Goal: Find specific page/section: Find specific page/section

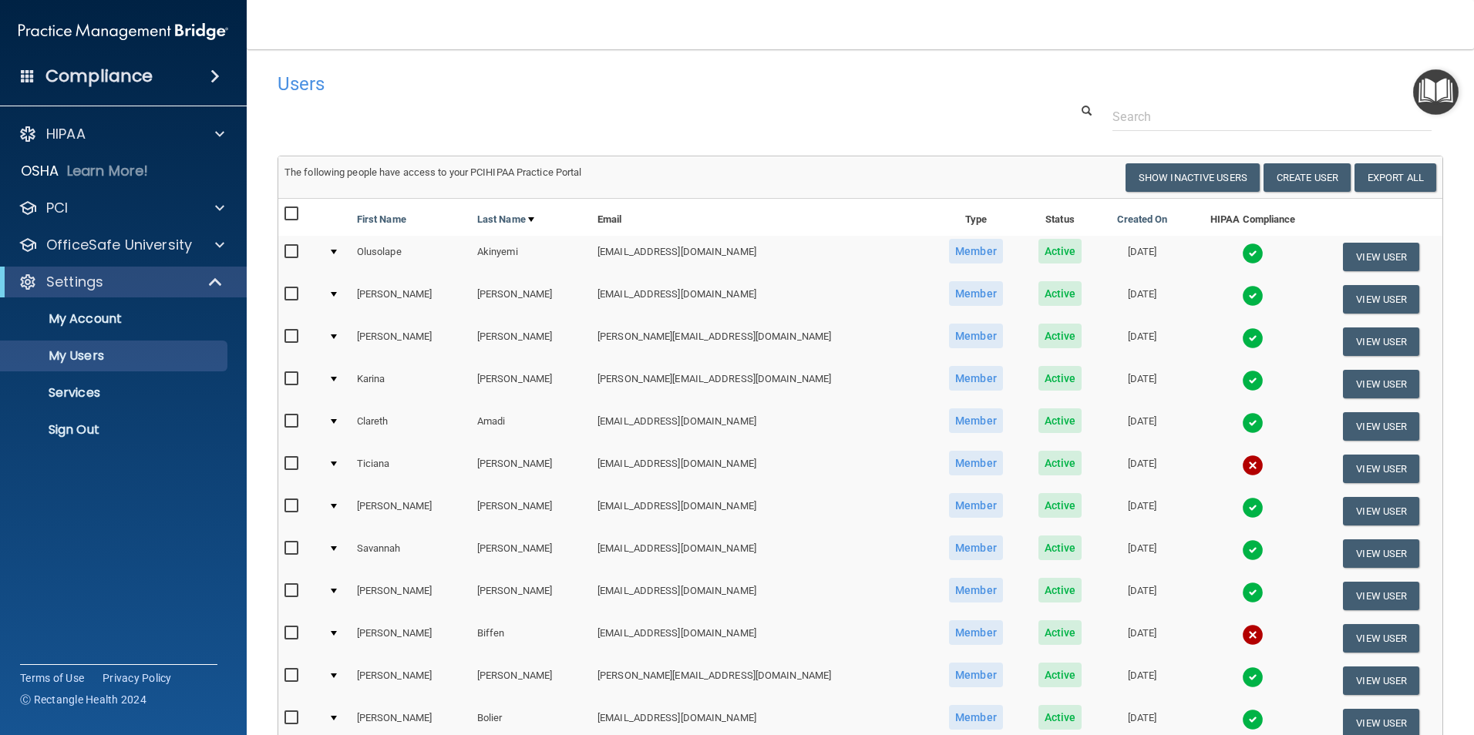
select select "20"
click at [336, 463] on td at bounding box center [336, 469] width 29 height 42
click at [337, 465] on div at bounding box center [334, 464] width 6 height 5
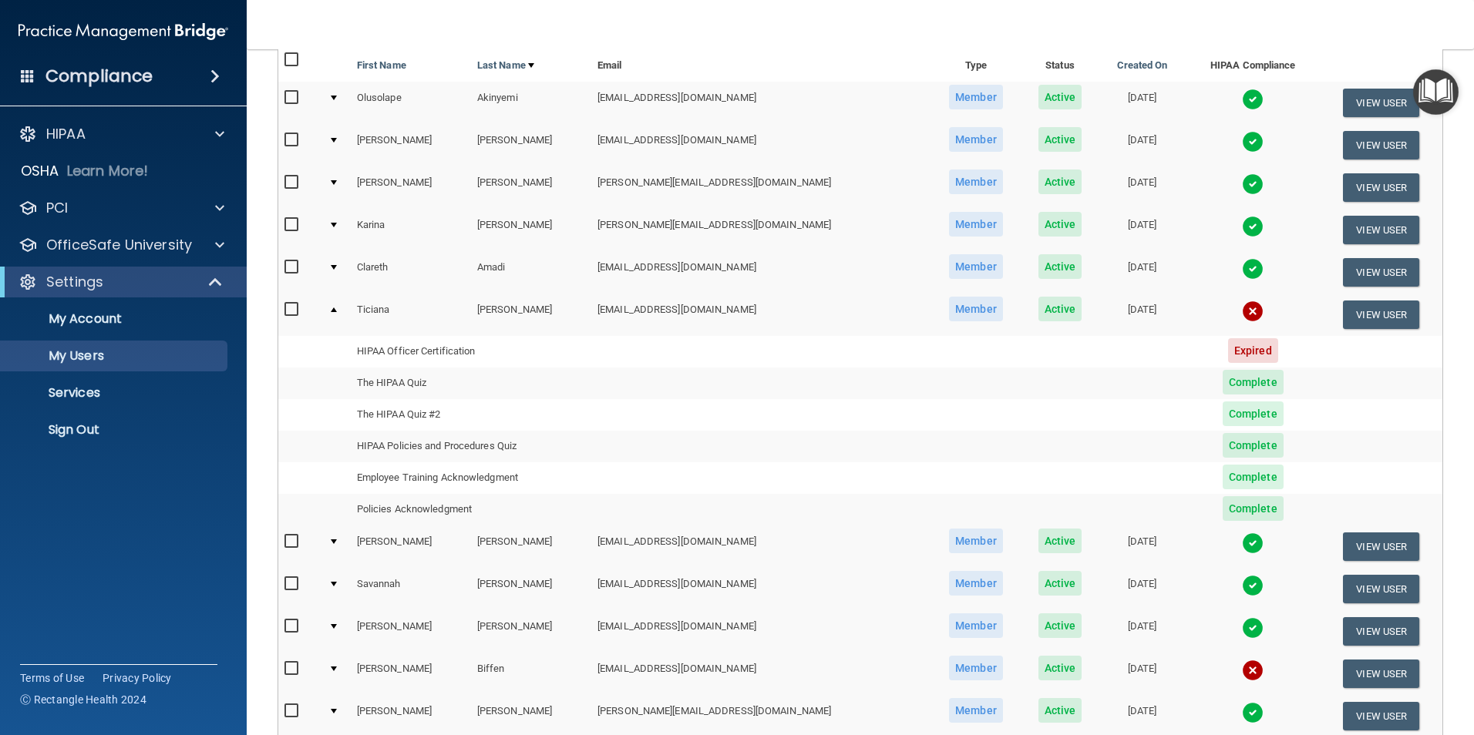
scroll to position [231, 0]
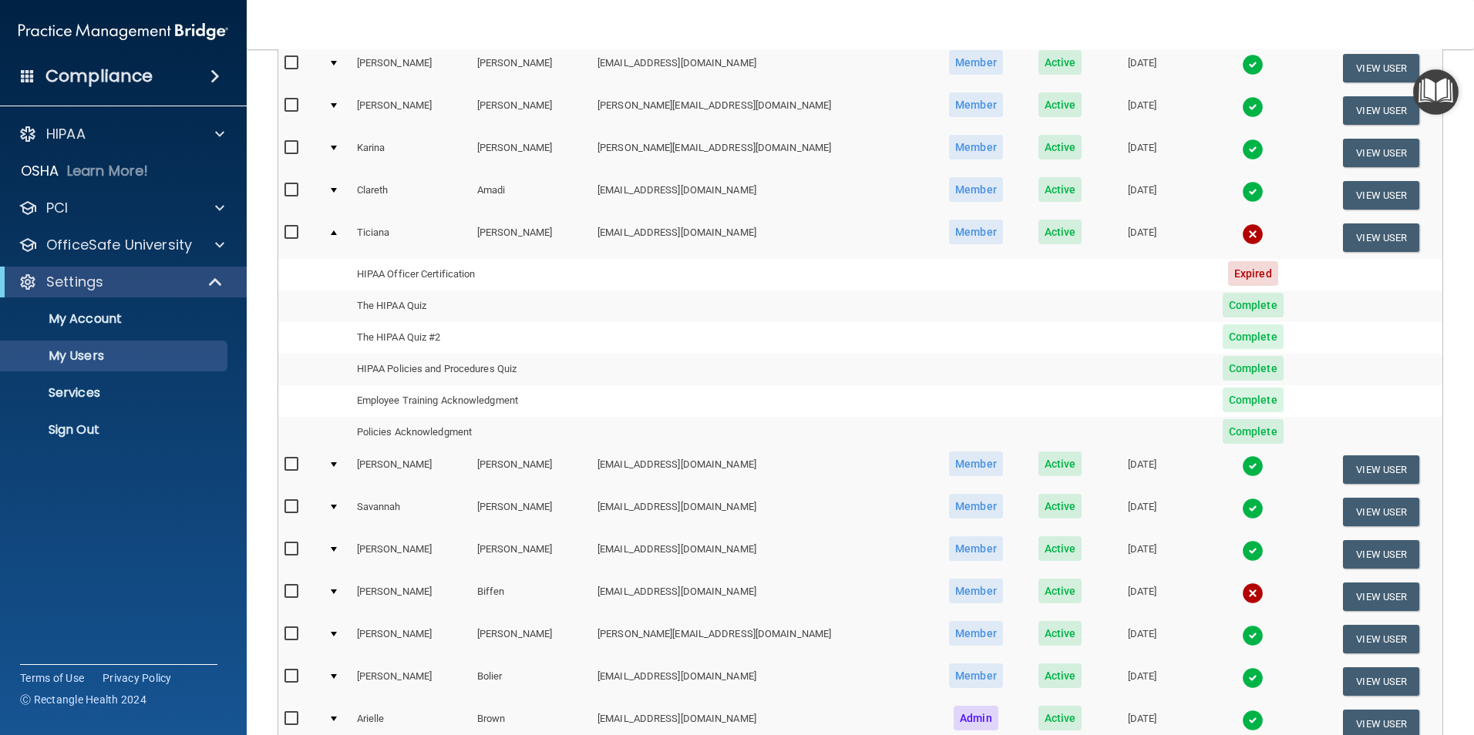
click at [337, 232] on div at bounding box center [334, 233] width 6 height 5
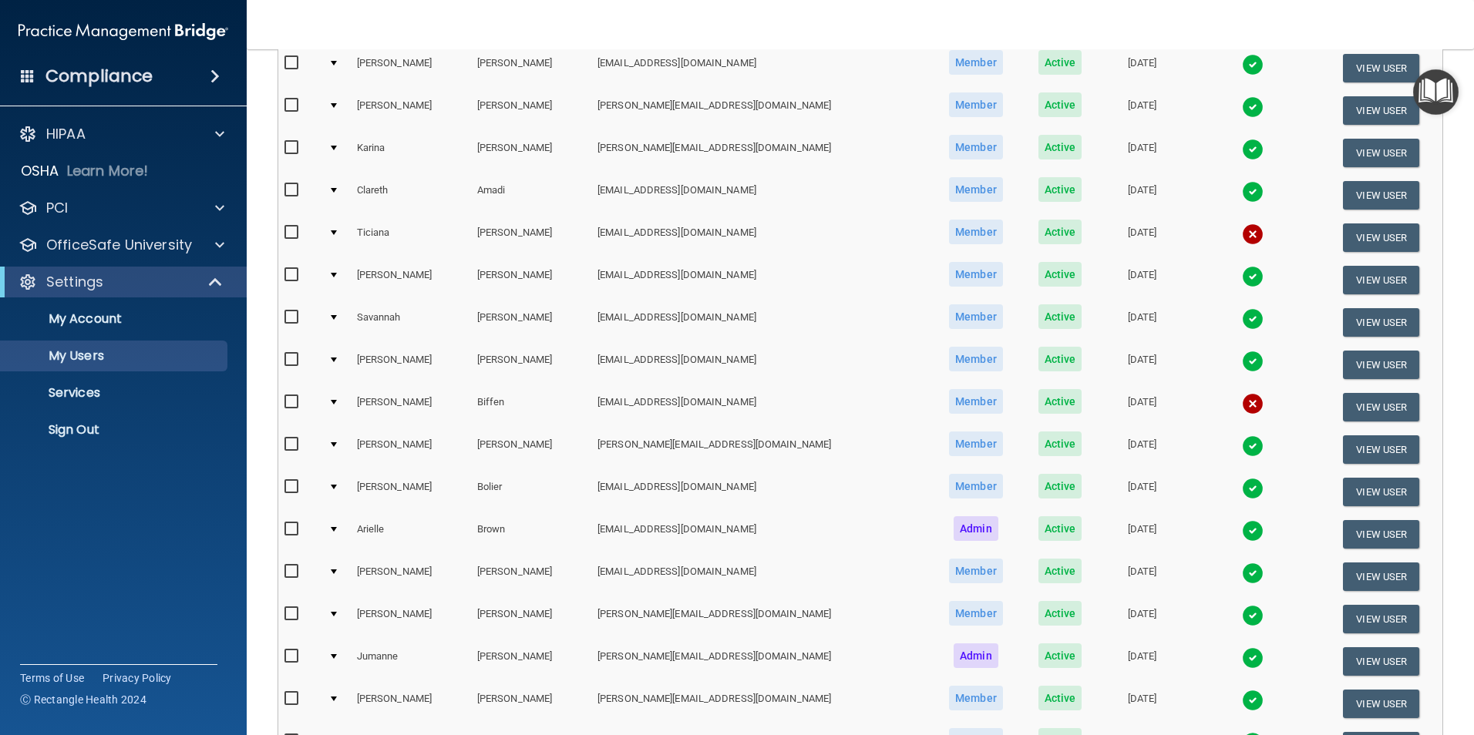
click at [336, 401] on td at bounding box center [336, 407] width 29 height 42
click at [336, 403] on td at bounding box center [336, 407] width 29 height 42
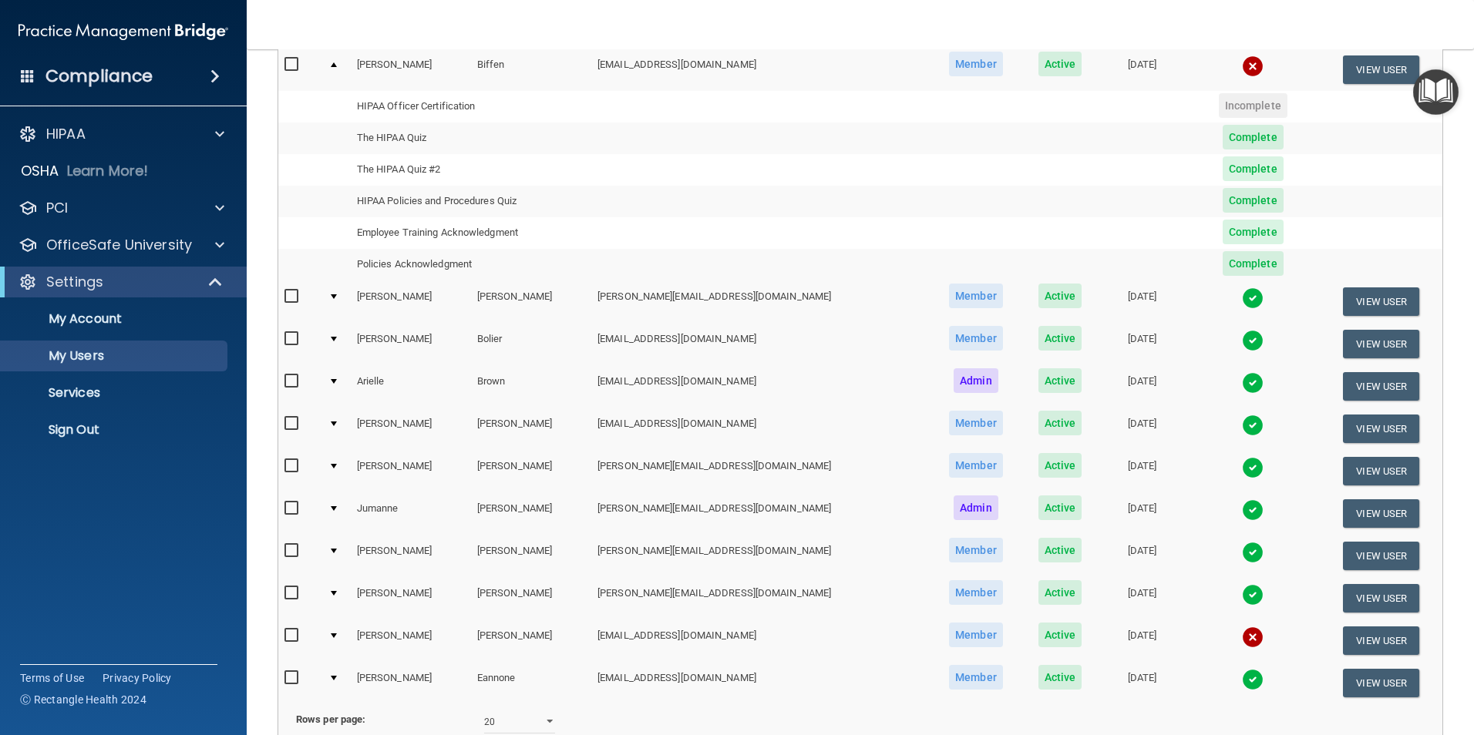
scroll to position [617, 0]
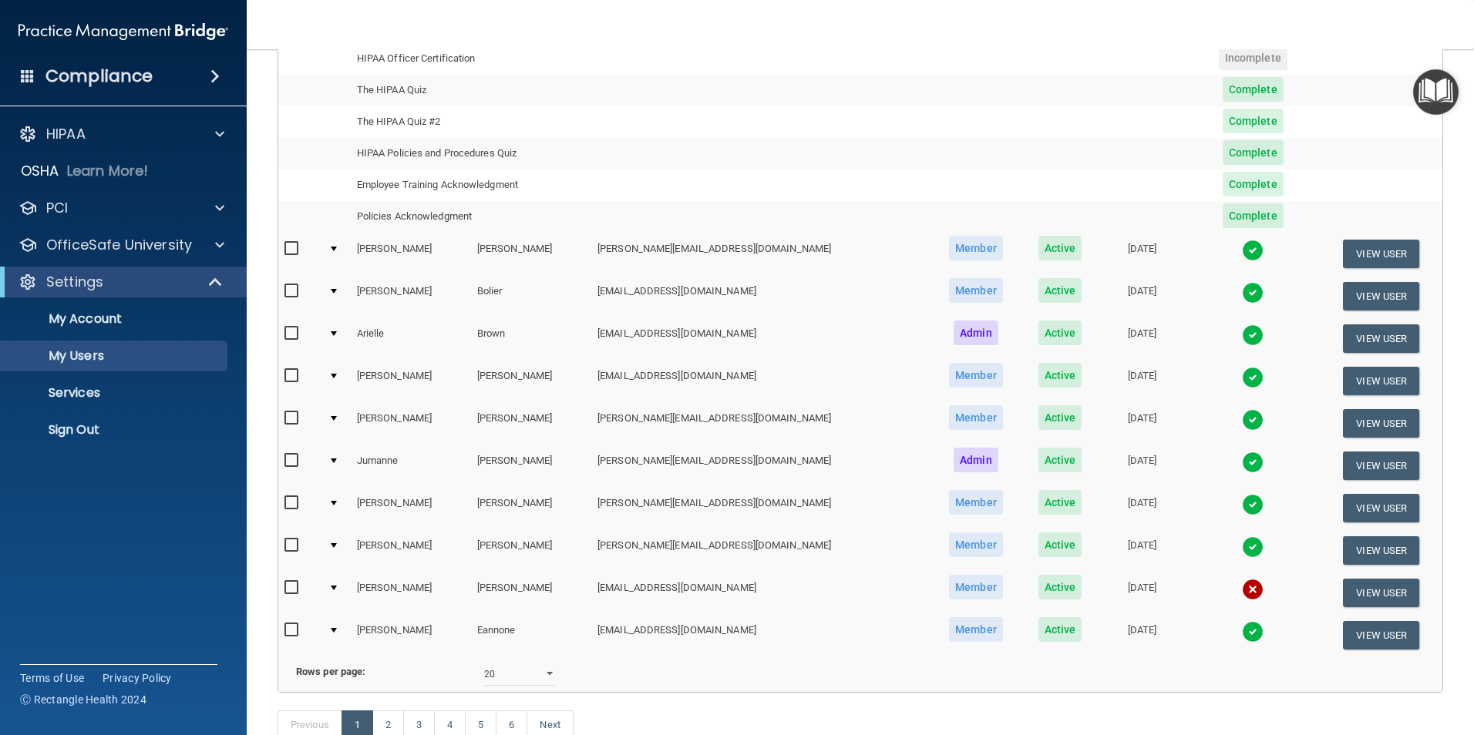
click at [335, 587] on div at bounding box center [334, 588] width 6 height 5
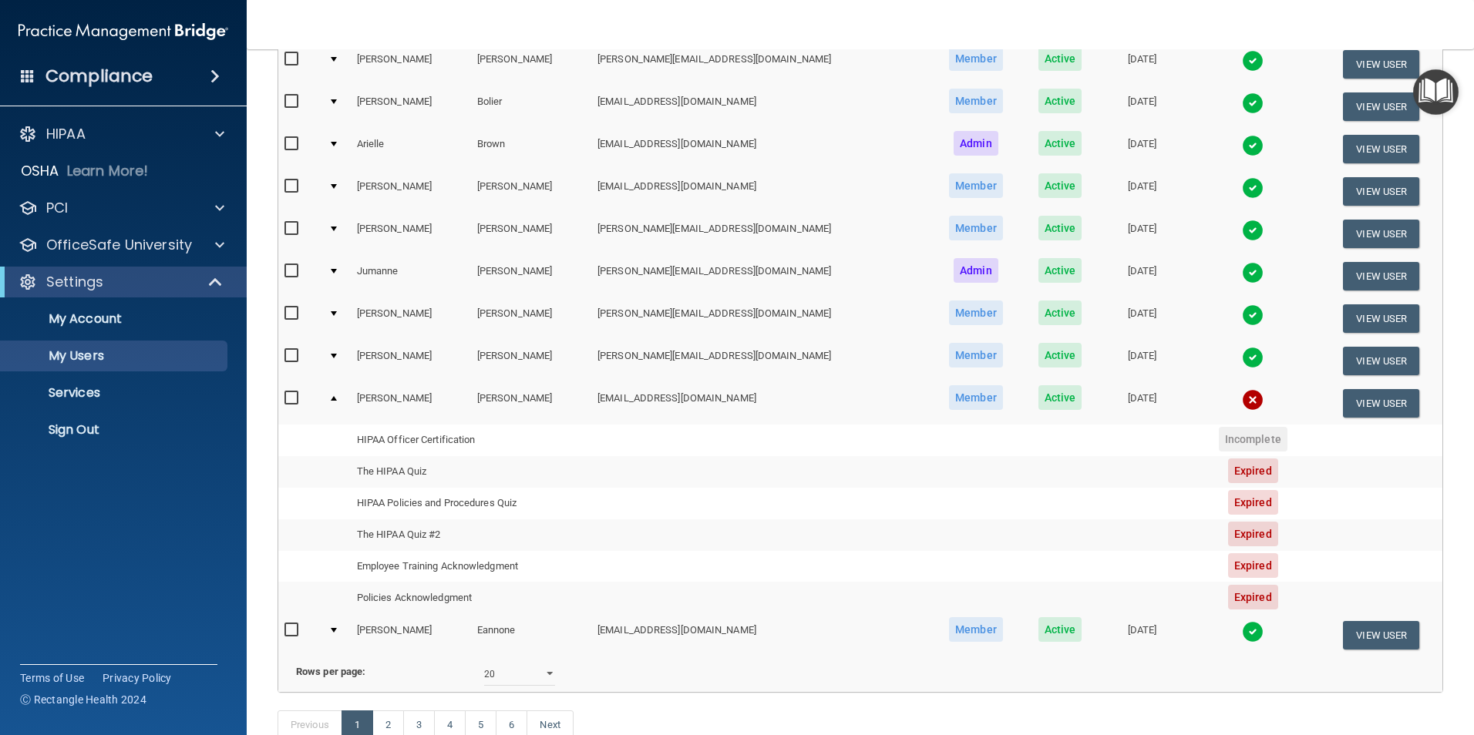
click at [335, 396] on div at bounding box center [334, 398] width 6 height 5
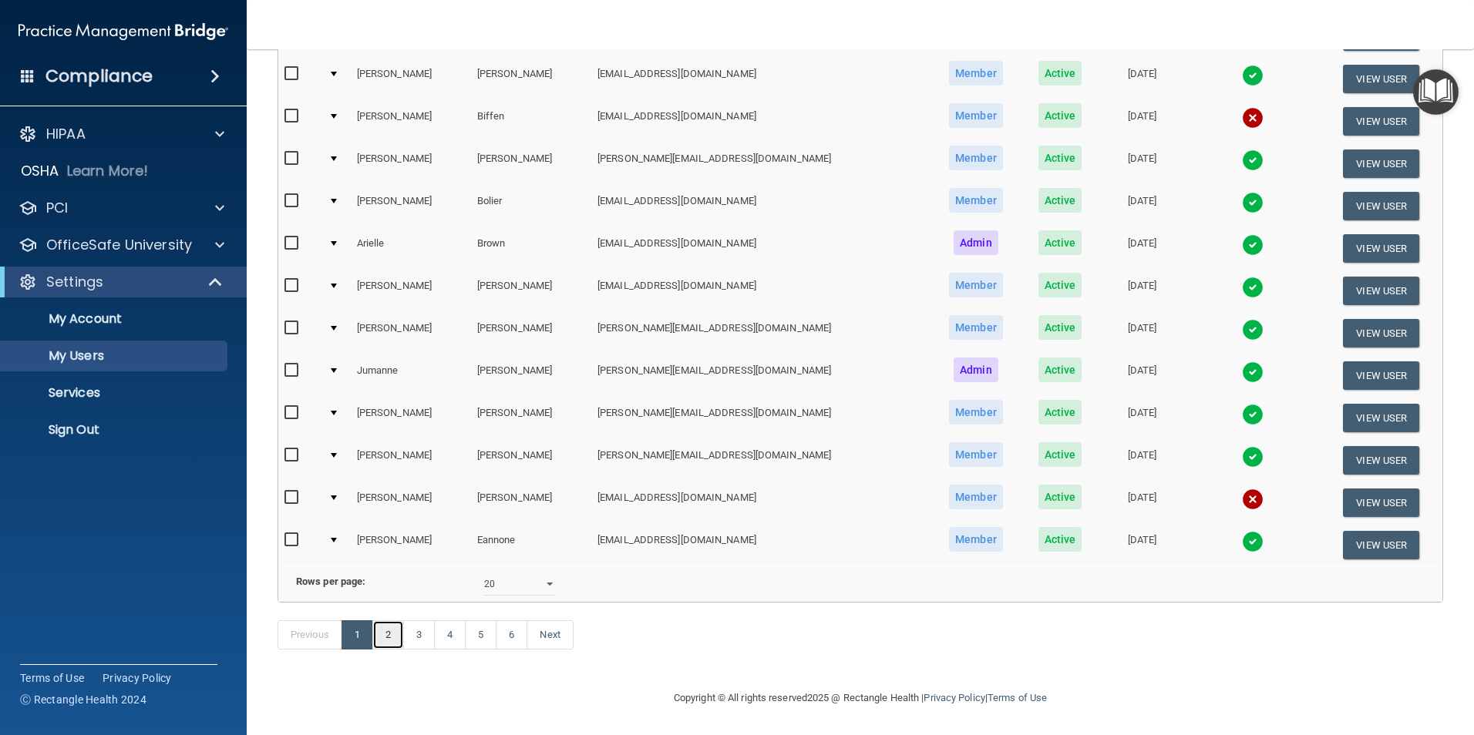
click at [395, 632] on link "2" at bounding box center [388, 635] width 32 height 29
select select "20"
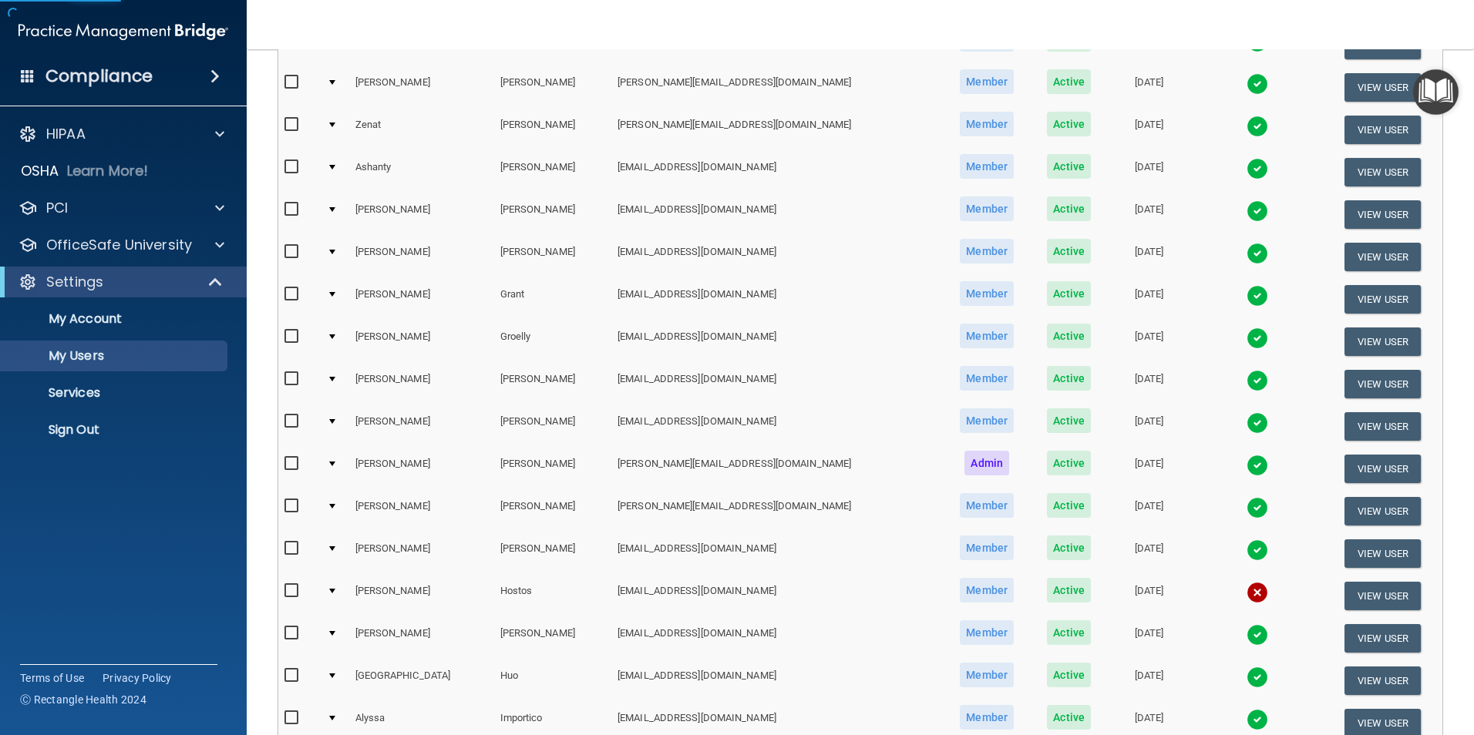
scroll to position [540, 0]
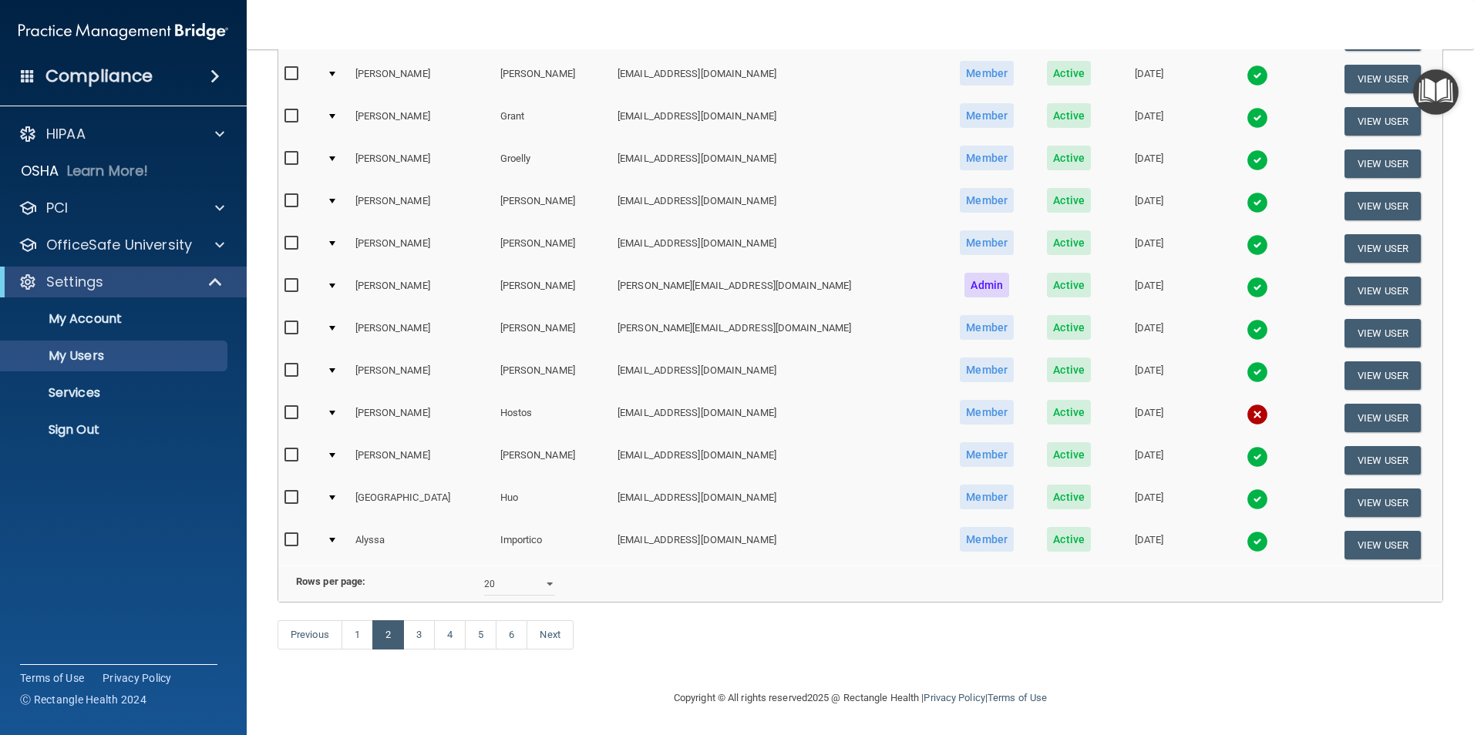
click at [335, 411] on div at bounding box center [332, 413] width 6 height 5
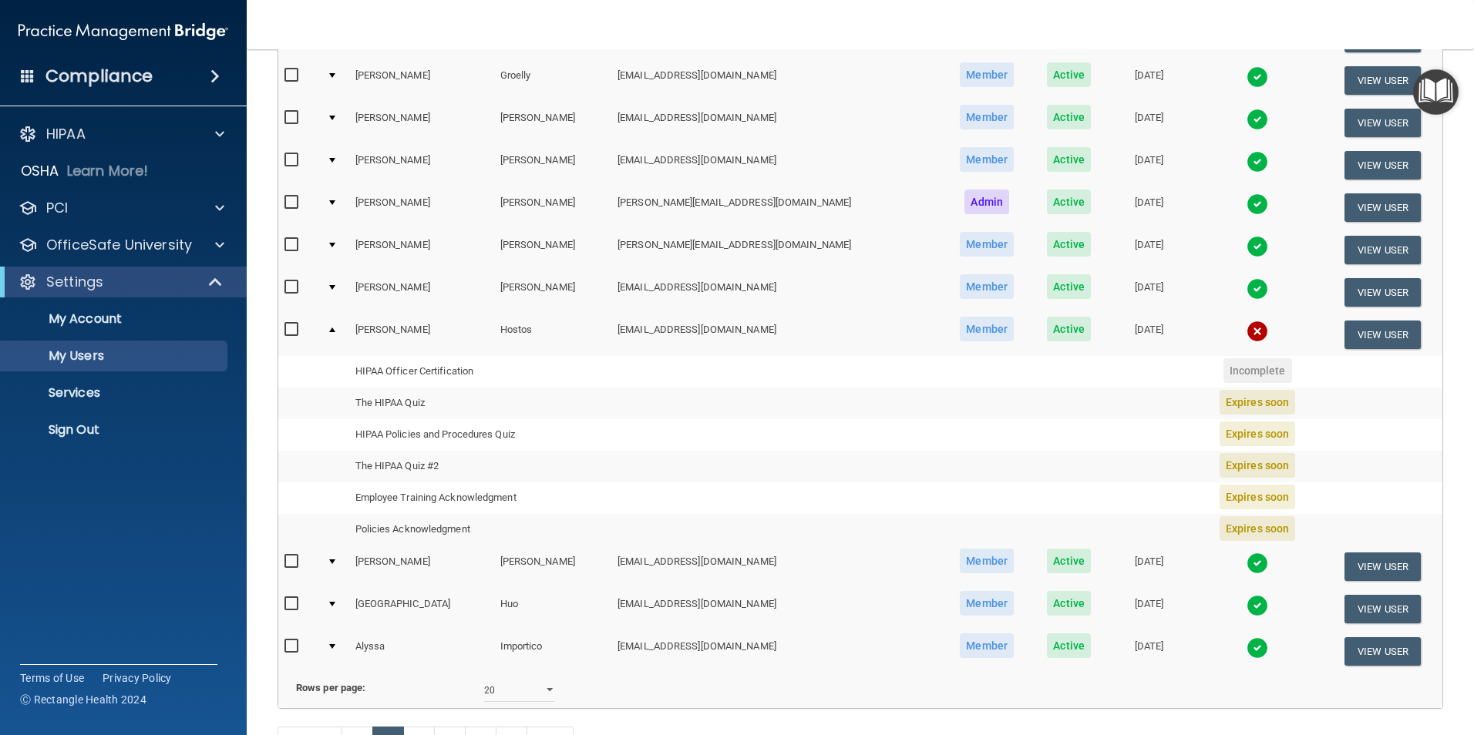
scroll to position [730, 0]
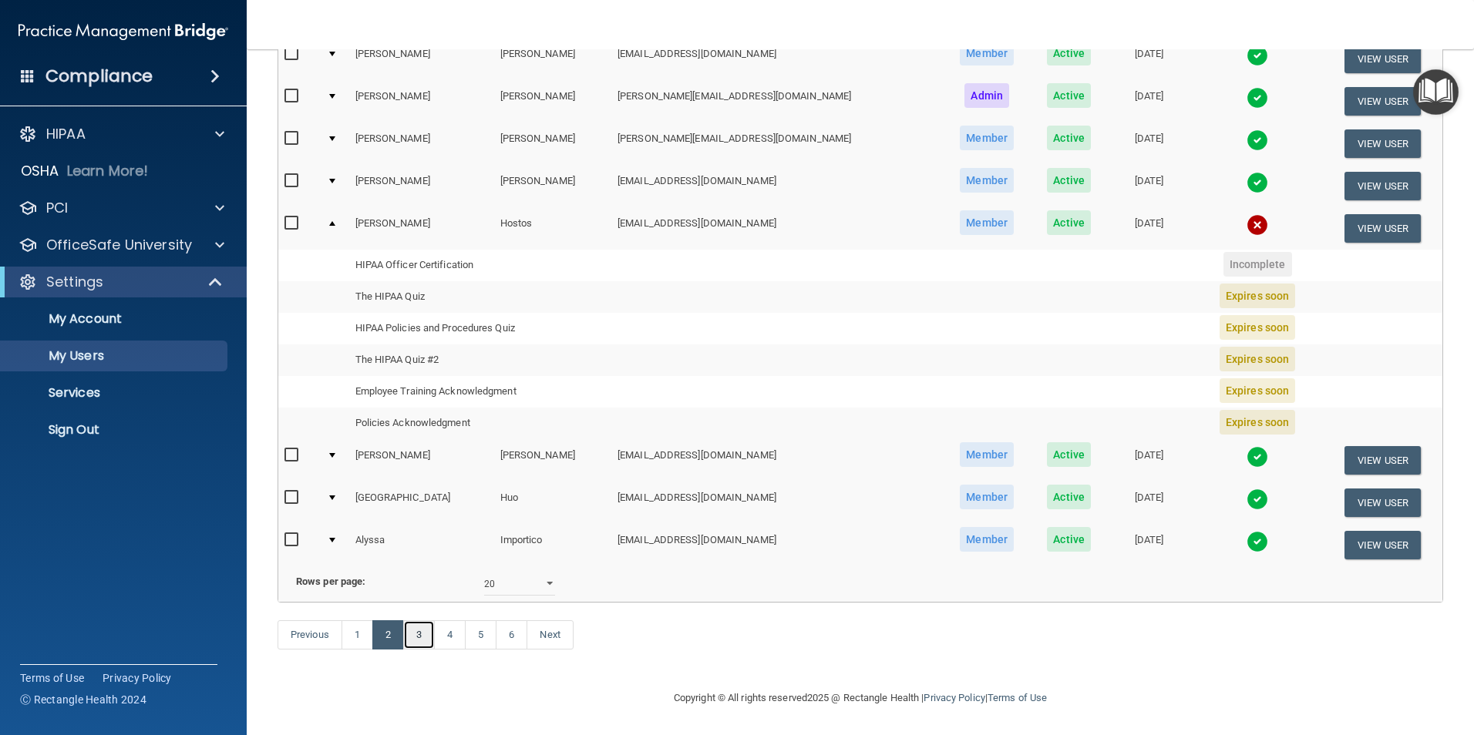
click at [422, 628] on link "3" at bounding box center [419, 635] width 32 height 29
select select "20"
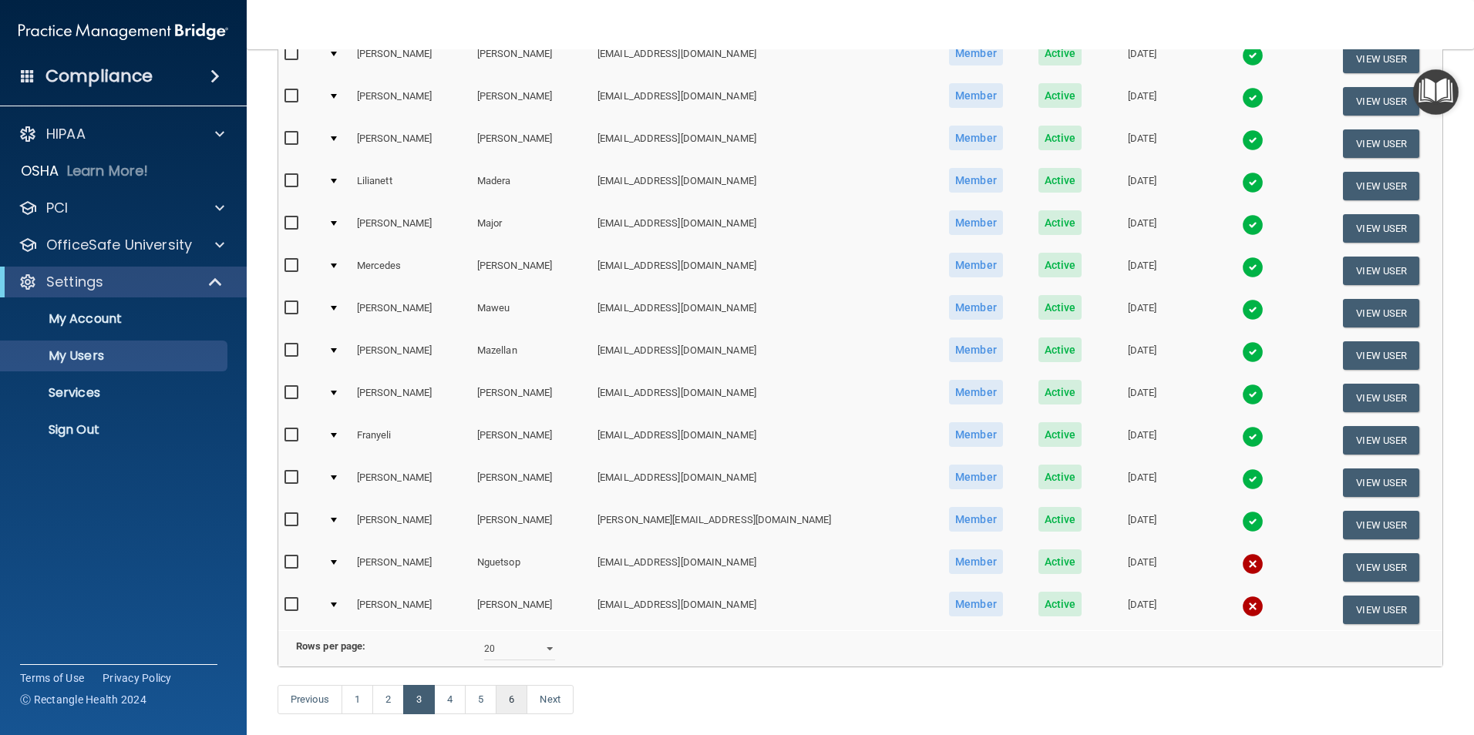
scroll to position [463, 0]
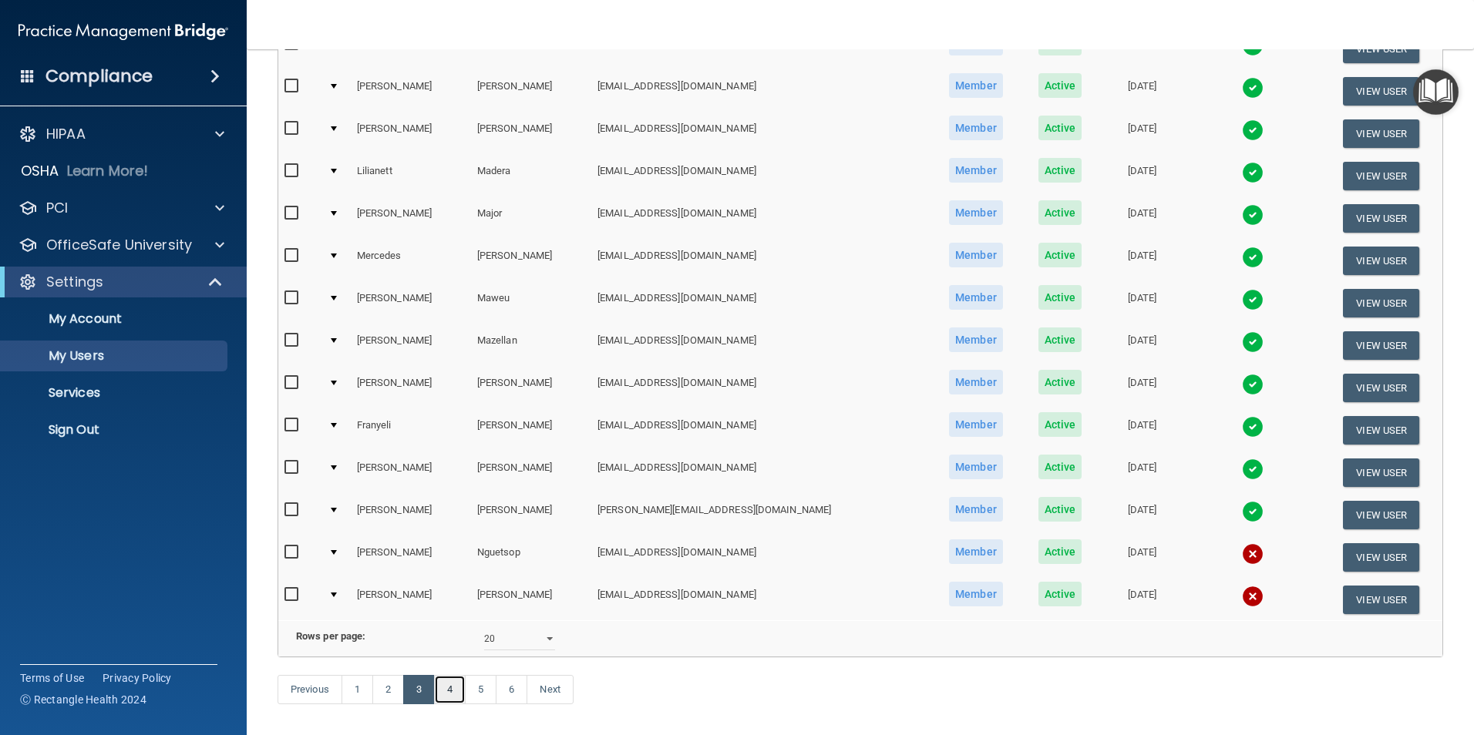
click at [458, 705] on link "4" at bounding box center [450, 689] width 32 height 29
select select "20"
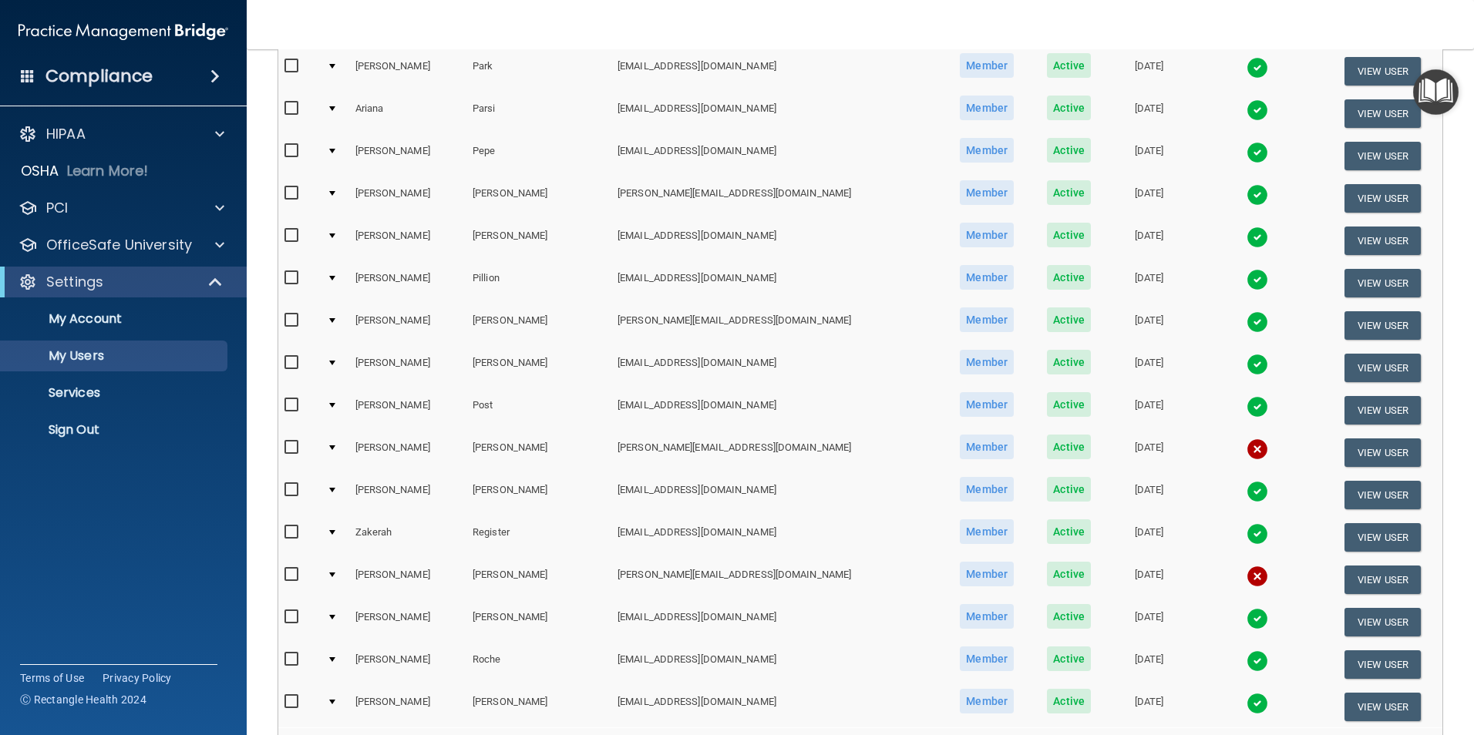
scroll to position [540, 0]
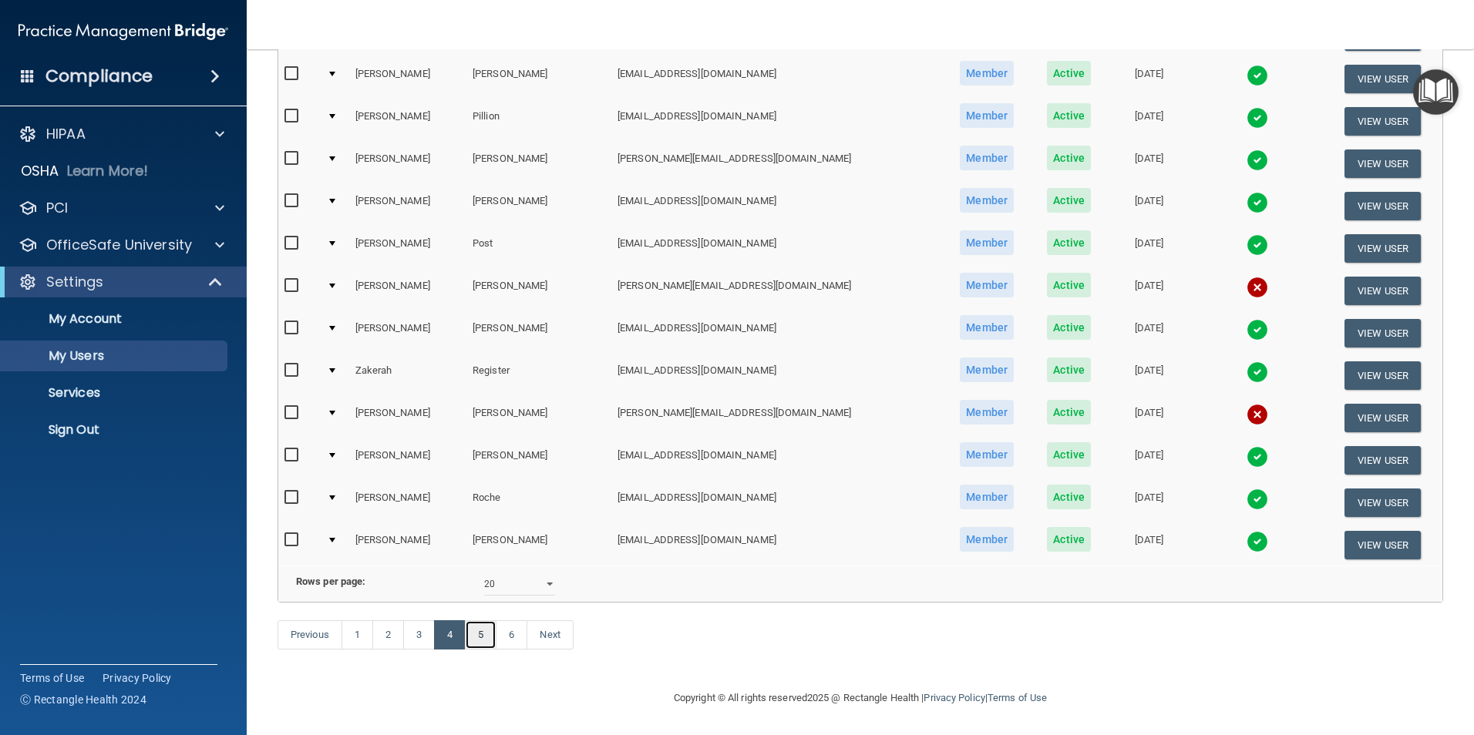
click at [474, 645] on link "5" at bounding box center [481, 635] width 32 height 29
select select "20"
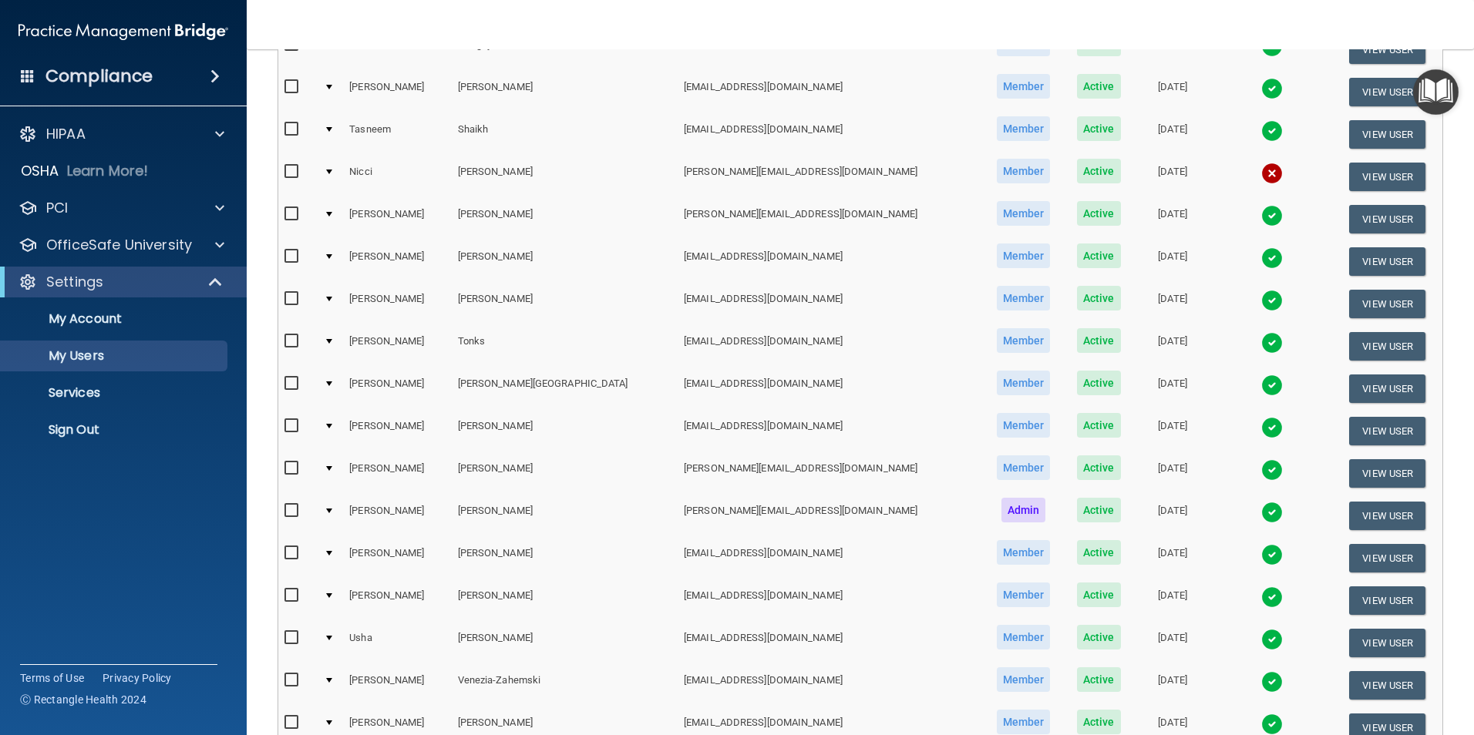
scroll to position [540, 0]
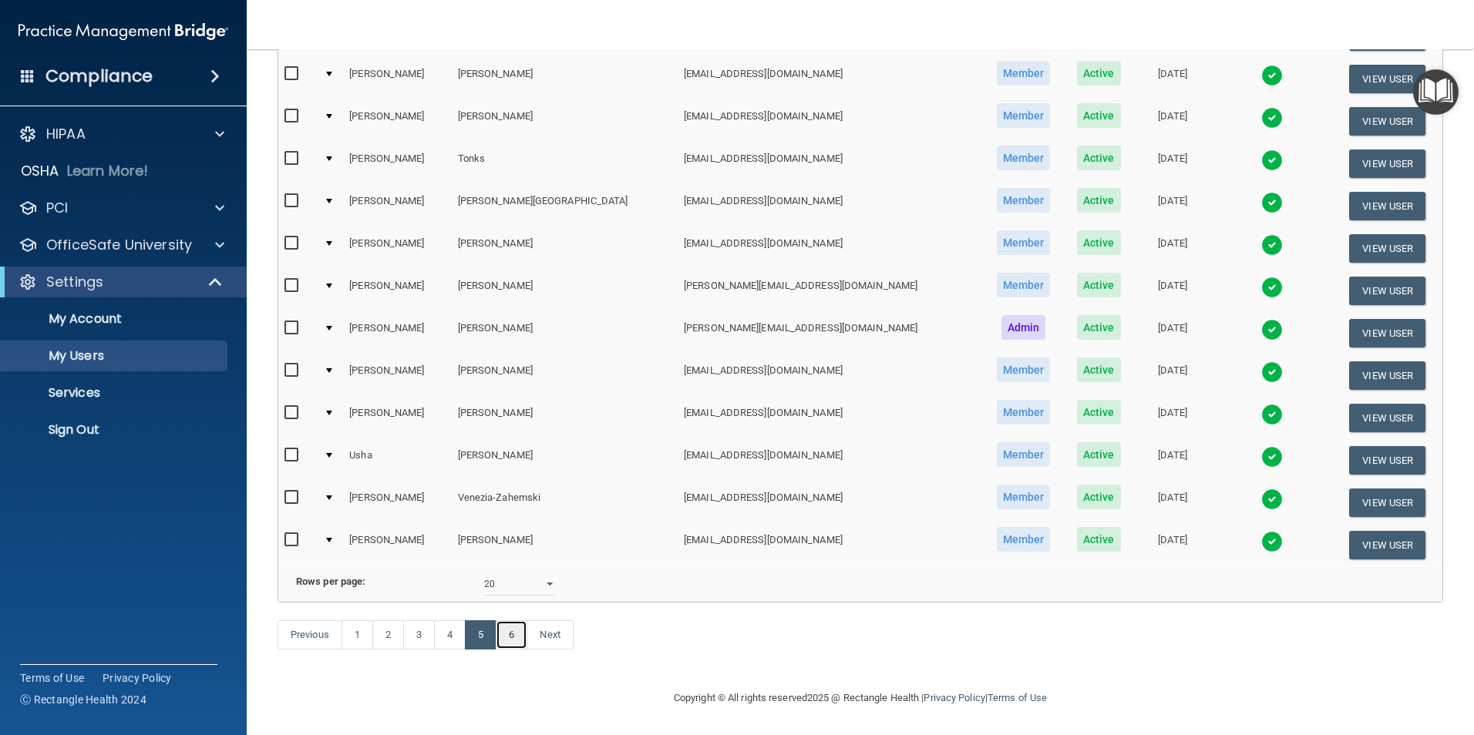
click at [520, 638] on link "6" at bounding box center [512, 635] width 32 height 29
select select "20"
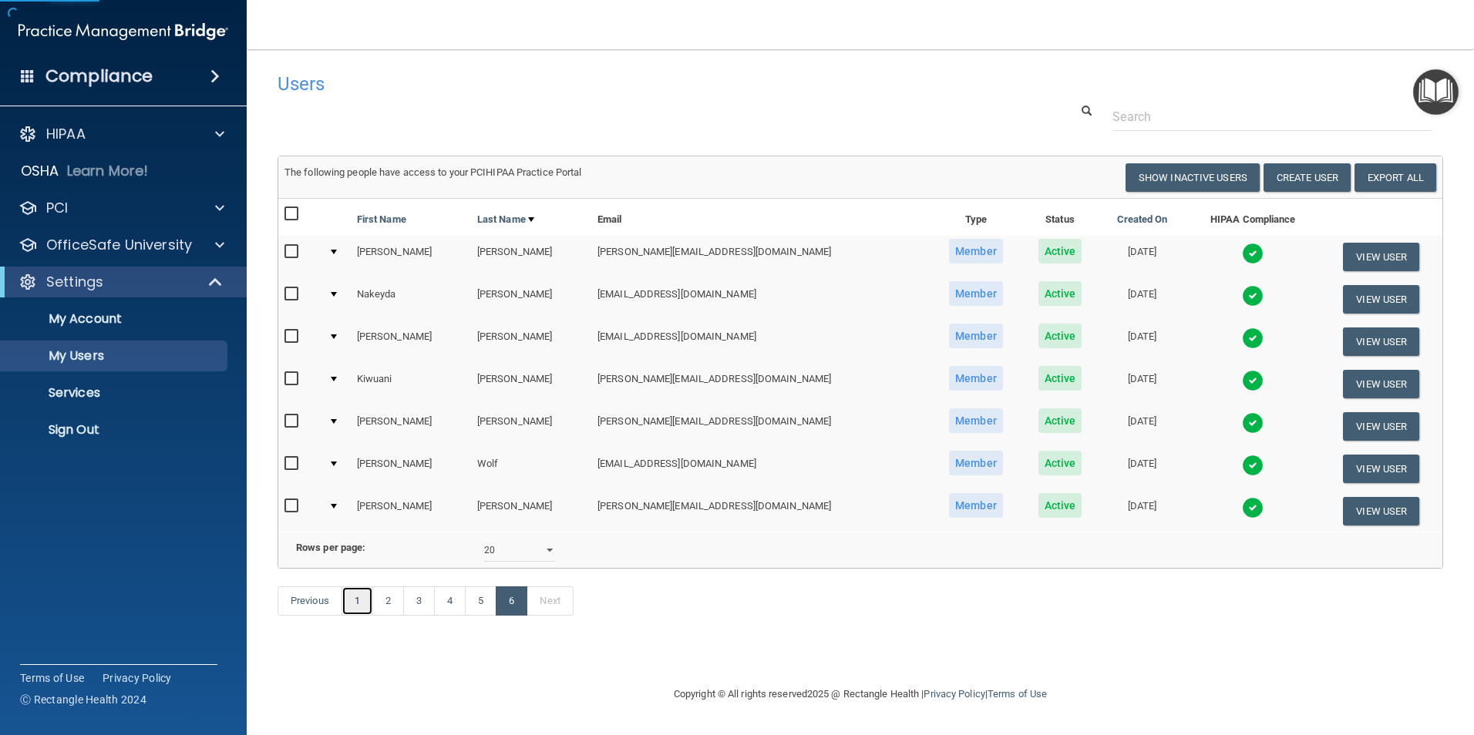
click at [365, 616] on link "1" at bounding box center [358, 601] width 32 height 29
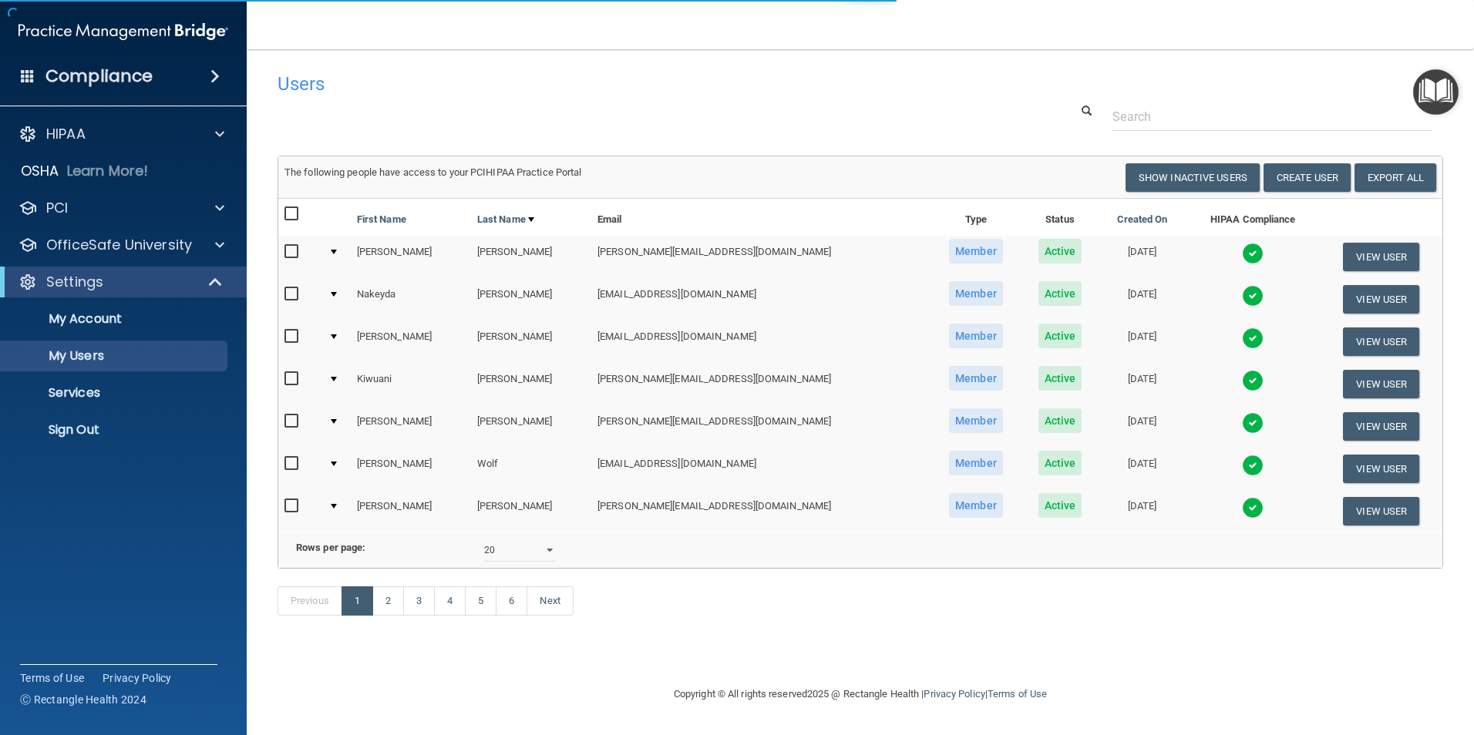
select select "20"
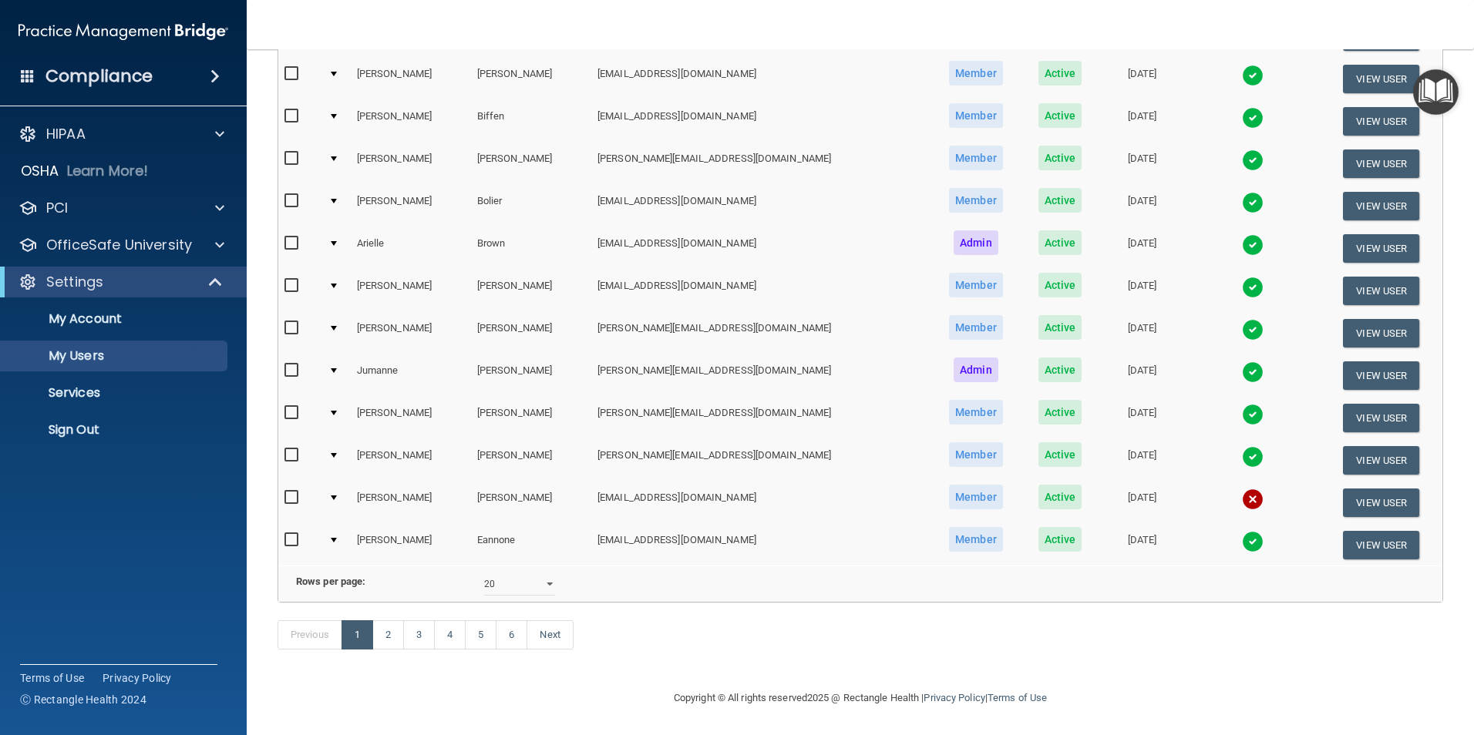
scroll to position [540, 0]
click at [389, 628] on link "2" at bounding box center [388, 635] width 32 height 29
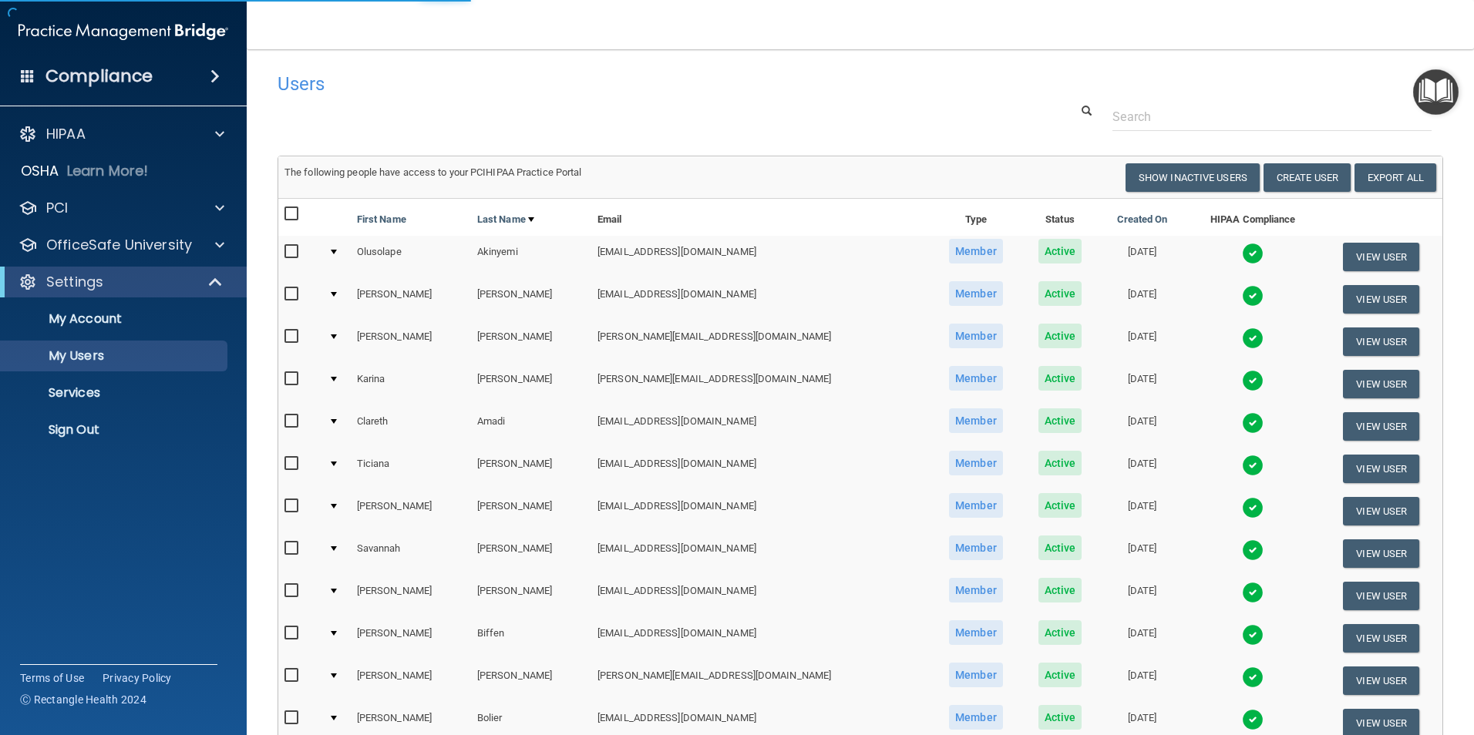
select select "20"
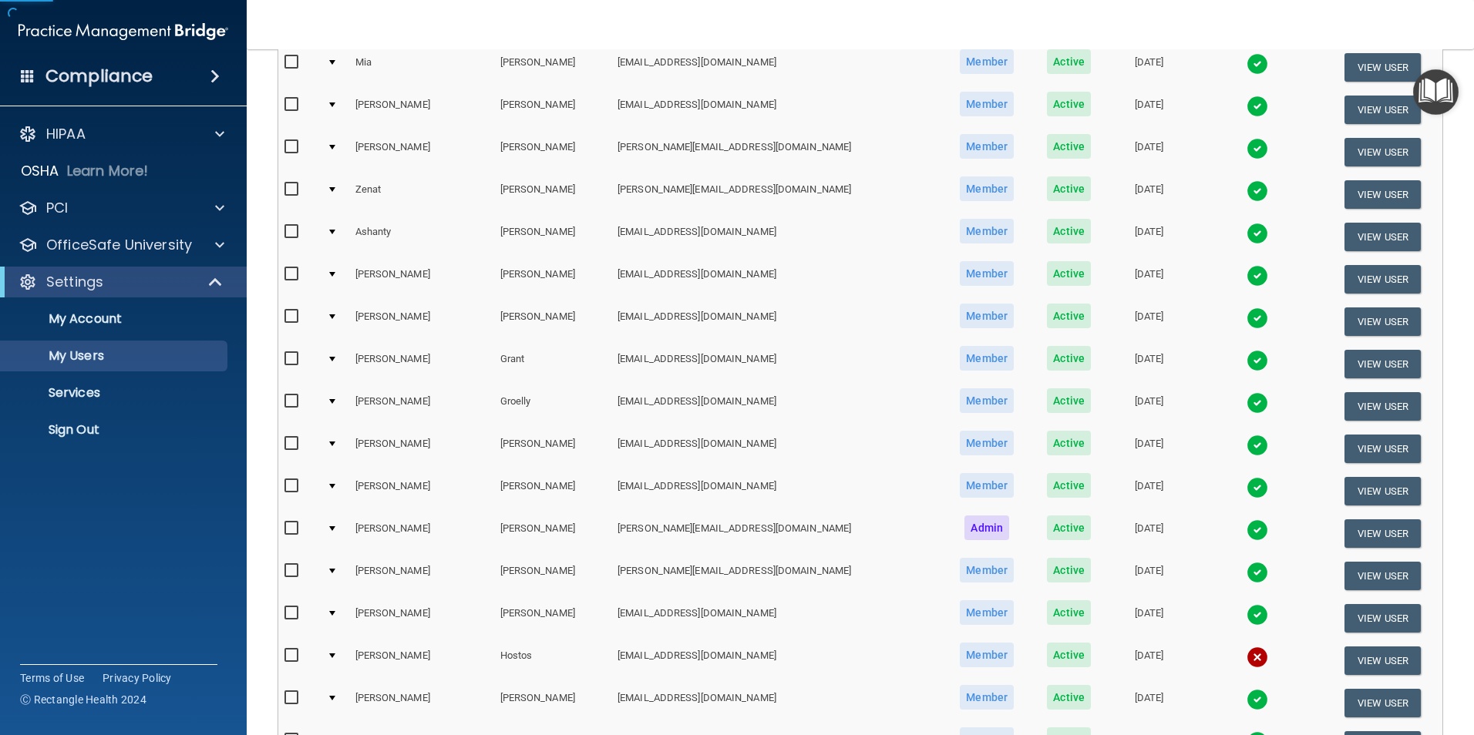
scroll to position [540, 0]
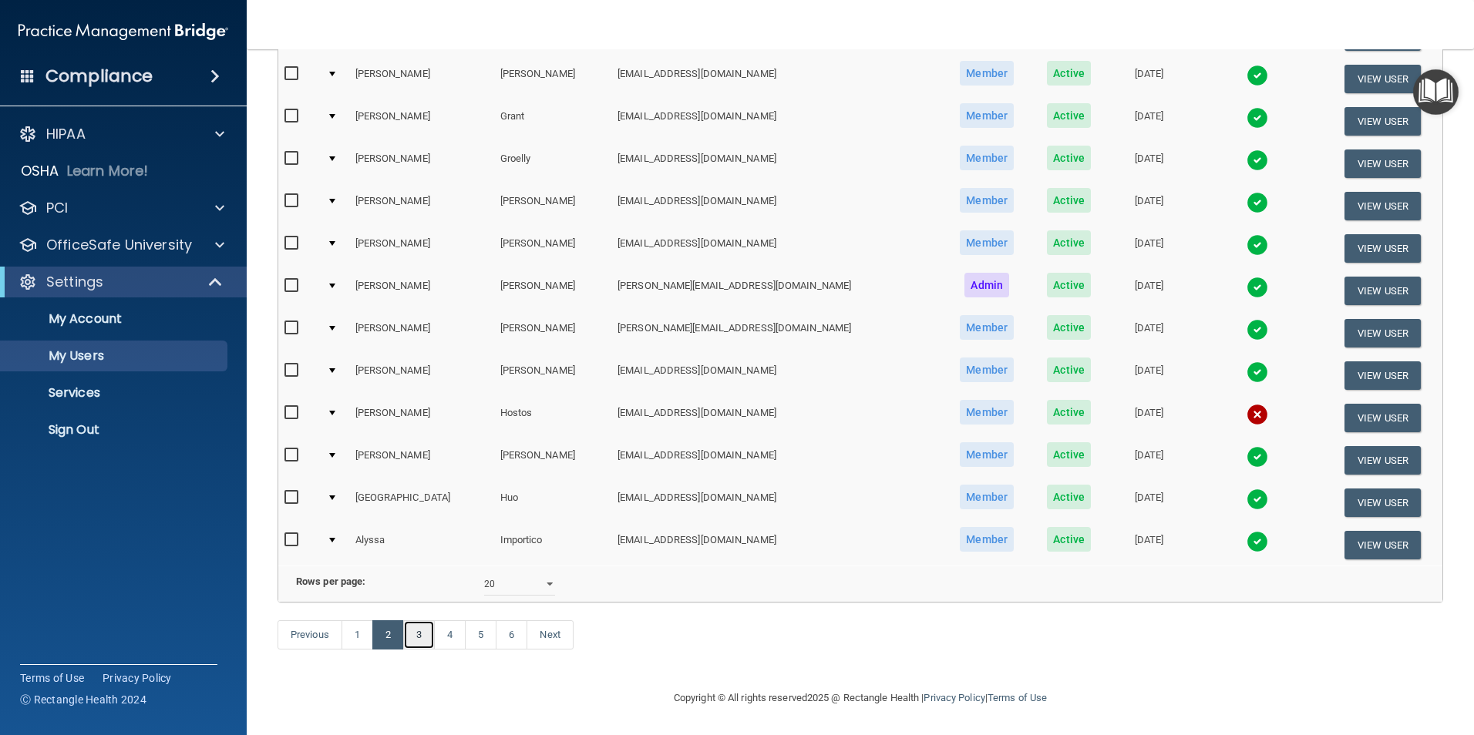
click at [426, 635] on link "3" at bounding box center [419, 635] width 32 height 29
select select "20"
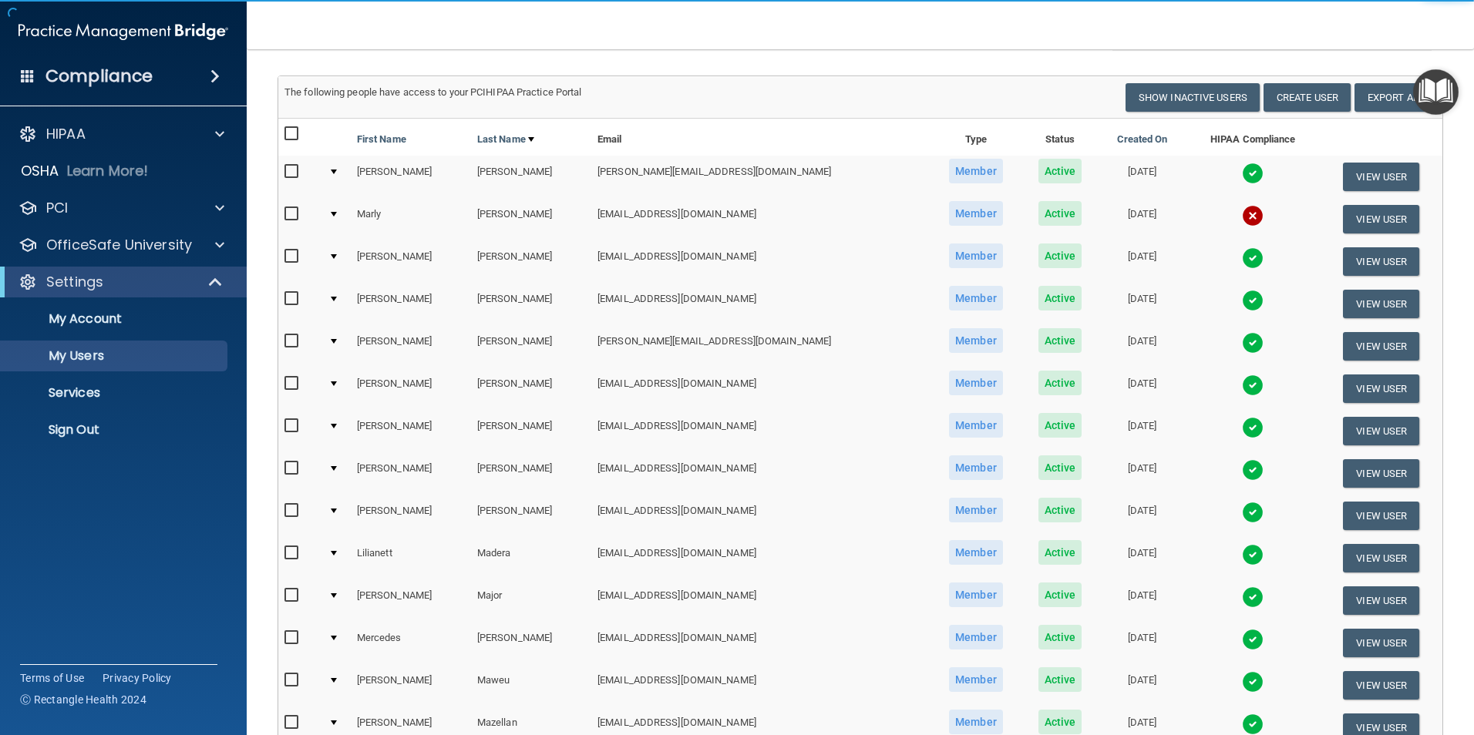
scroll to position [154, 0]
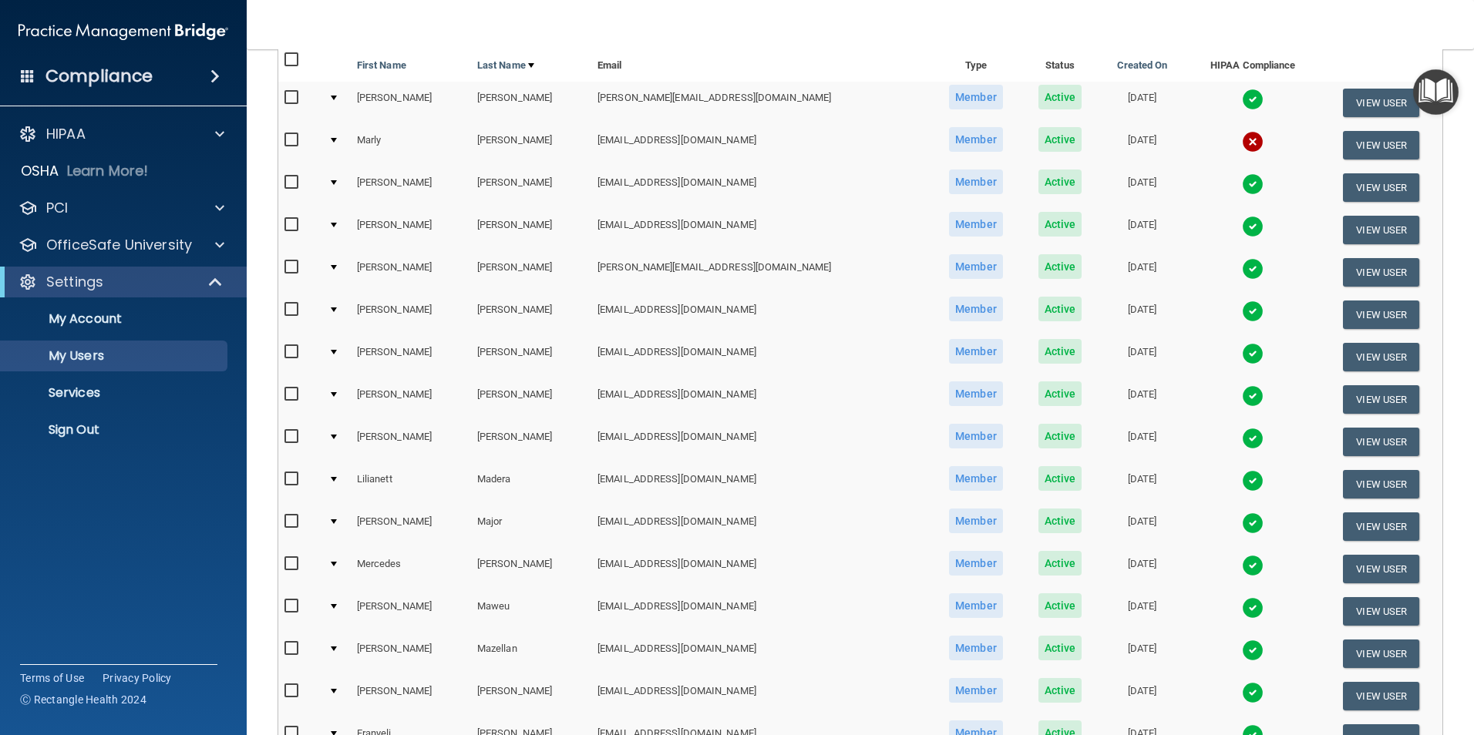
click at [337, 608] on div at bounding box center [334, 606] width 6 height 5
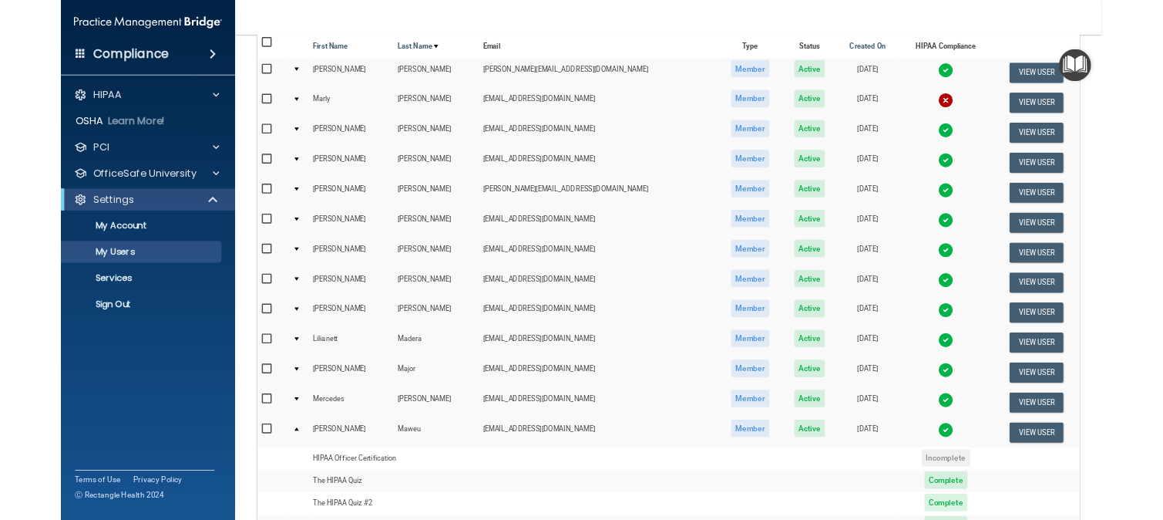
scroll to position [0, 0]
